Goal: Task Accomplishment & Management: Manage account settings

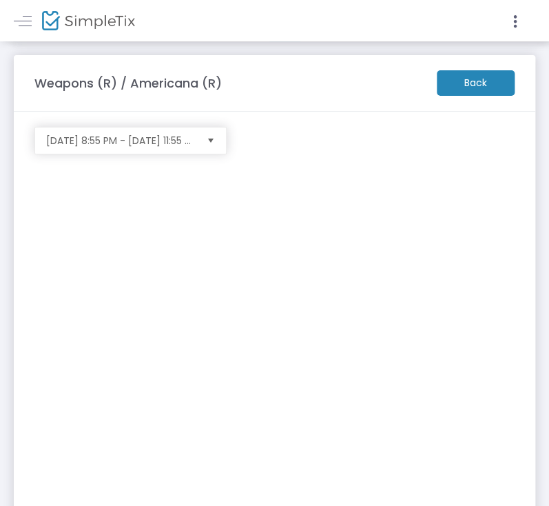
click at [10, 14] on m-brand at bounding box center [274, 20] width 549 height 41
click at [15, 21] on link at bounding box center [23, 21] width 18 height 18
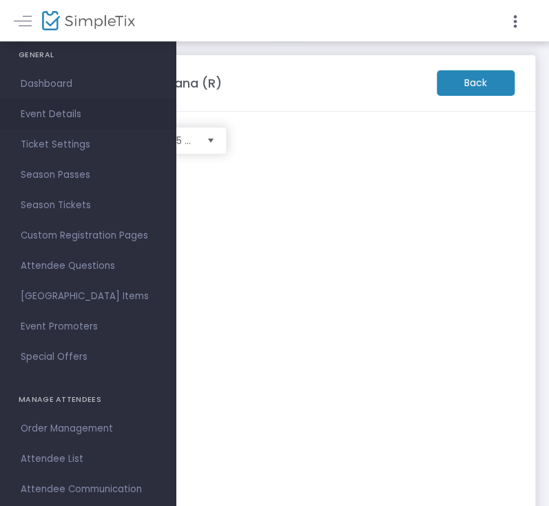
click at [47, 116] on span "Event Details" at bounding box center [88, 114] width 134 height 18
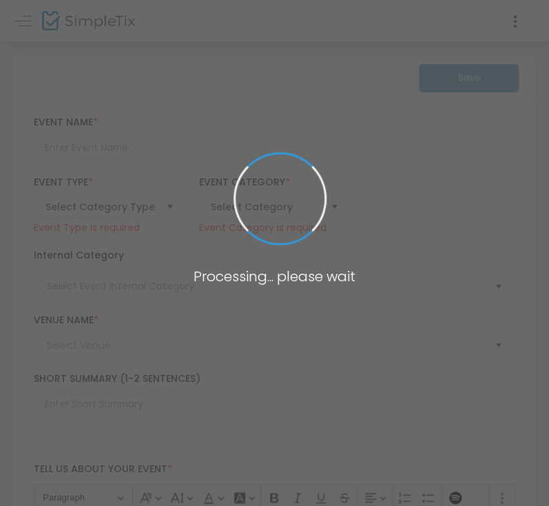
type input "Weapons (R) / Americana (R)"
type textarea "Gate opens at 7:30pm. Movie audio is through FM radio (87.9 FM), so make sure y…"
type input "Buy Tickets"
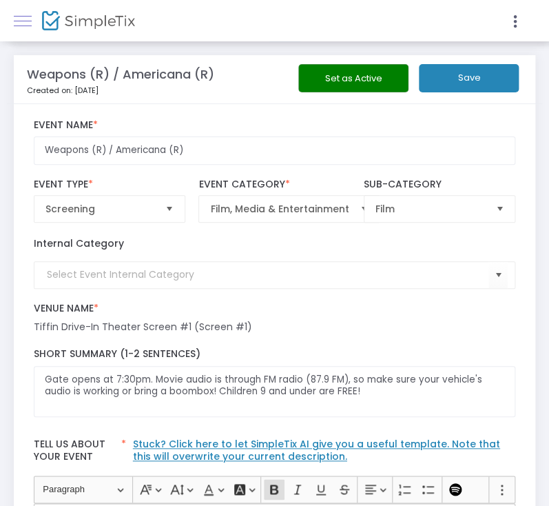
click at [27, 19] on link at bounding box center [23, 21] width 18 height 18
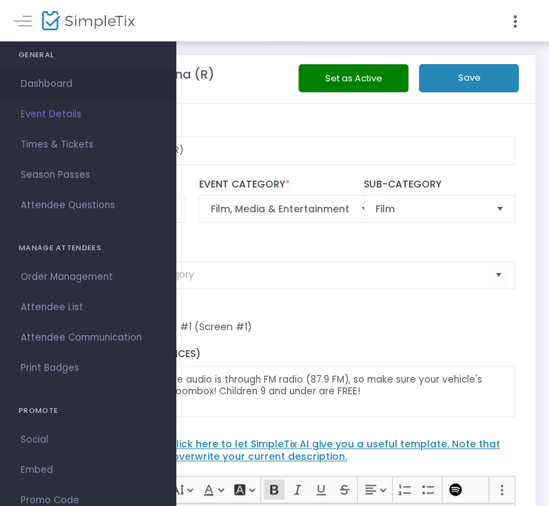
click at [38, 88] on span "Dashboard" at bounding box center [88, 84] width 134 height 18
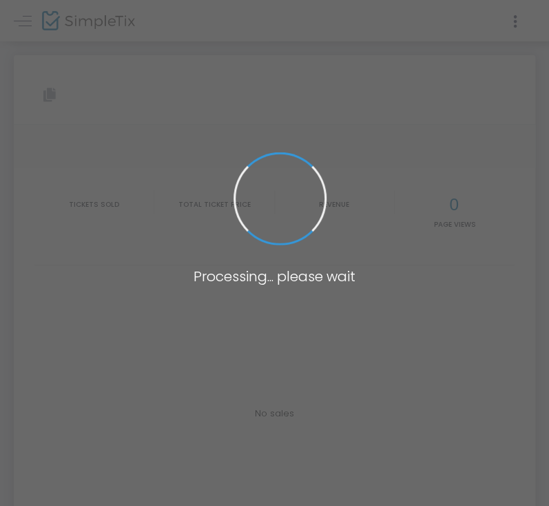
type input "[URL][DOMAIN_NAME]"
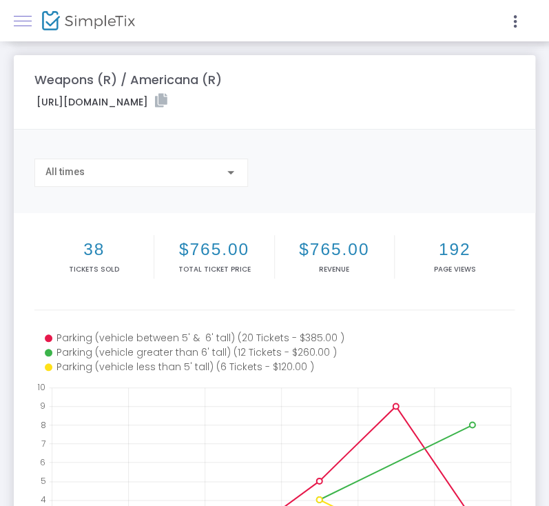
click at [21, 19] on link at bounding box center [23, 21] width 18 height 18
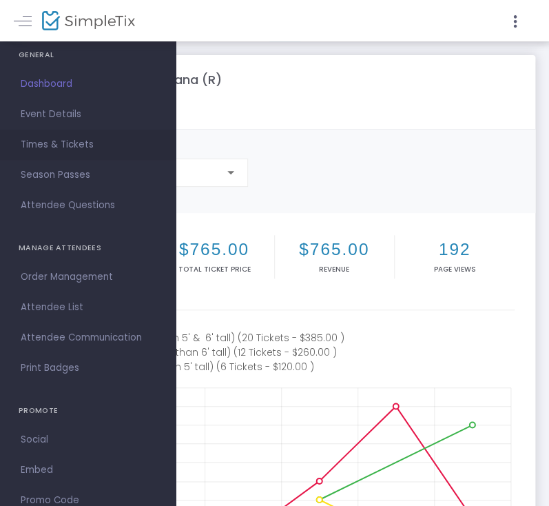
click at [110, 132] on link "Times & Tickets" at bounding box center [88, 145] width 176 height 30
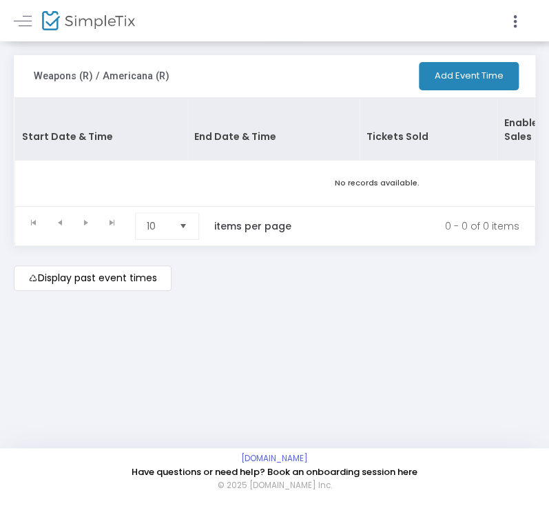
click at [12, 28] on m-brand at bounding box center [274, 20] width 549 height 41
click at [21, 23] on link at bounding box center [23, 21] width 18 height 18
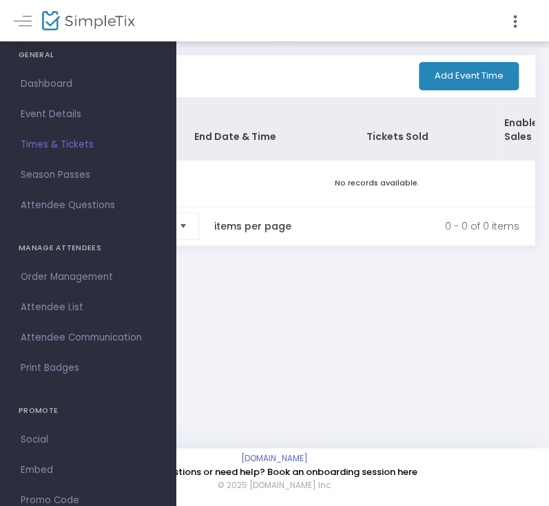
click at [74, 156] on link "Times & Tickets" at bounding box center [88, 145] width 176 height 30
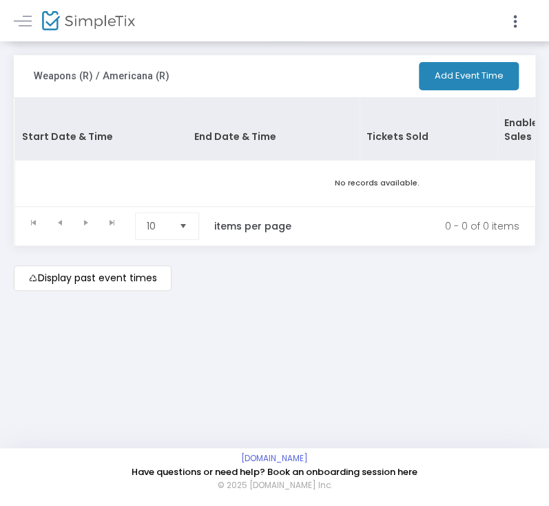
click at [67, 24] on img at bounding box center [88, 21] width 93 height 20
